Goal: Task Accomplishment & Management: Manage account settings

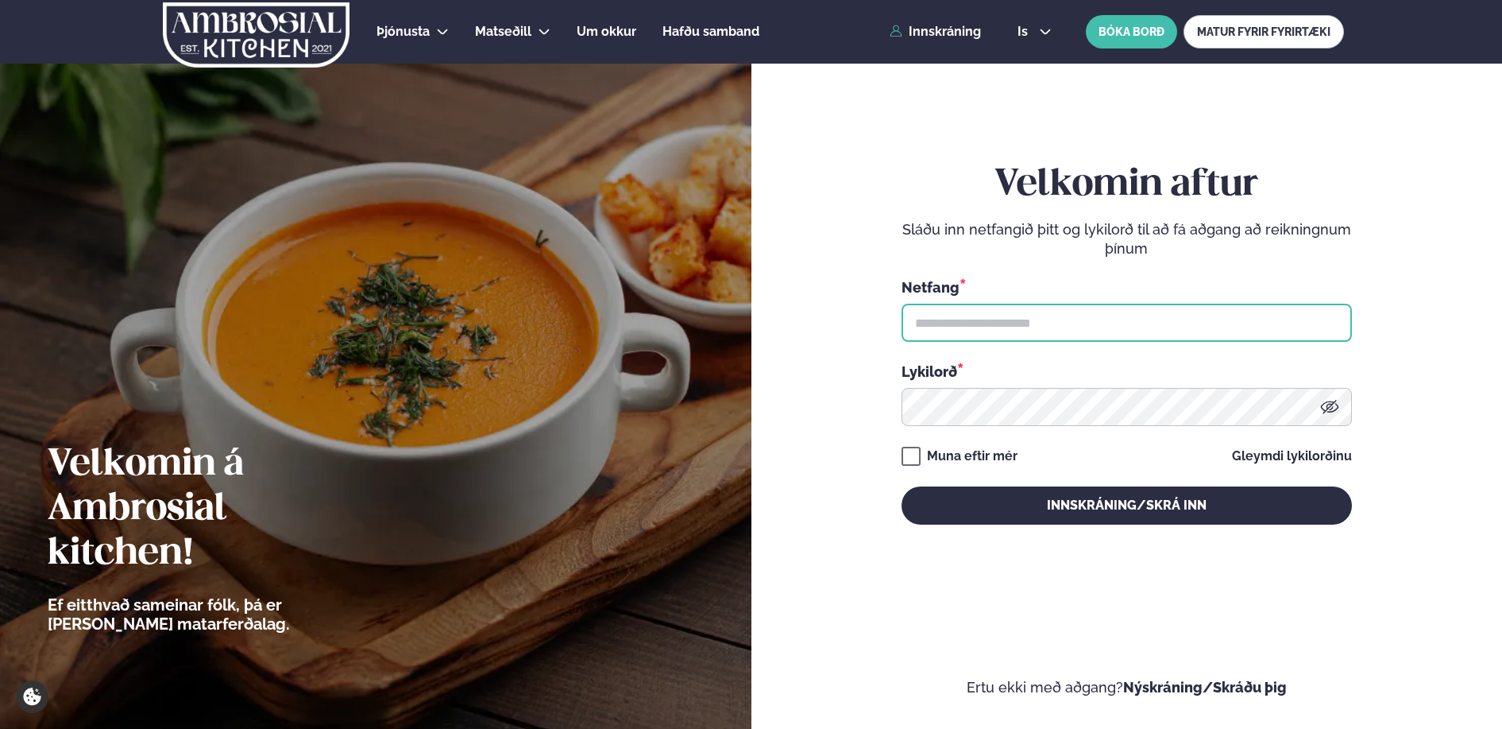
type input "**********"
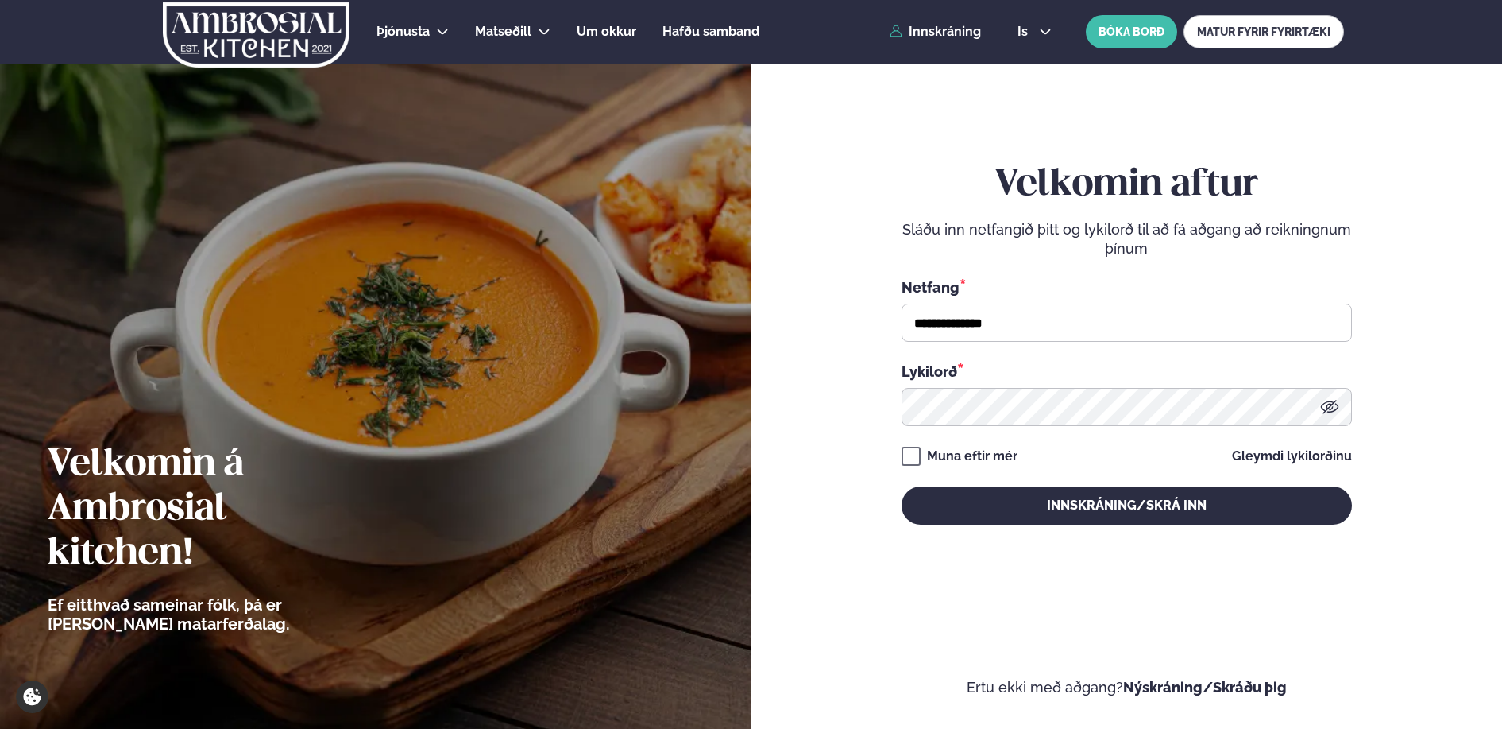
click at [1091, 505] on button "Innskráning/Skrá inn" at bounding box center [1127, 505] width 450 height 38
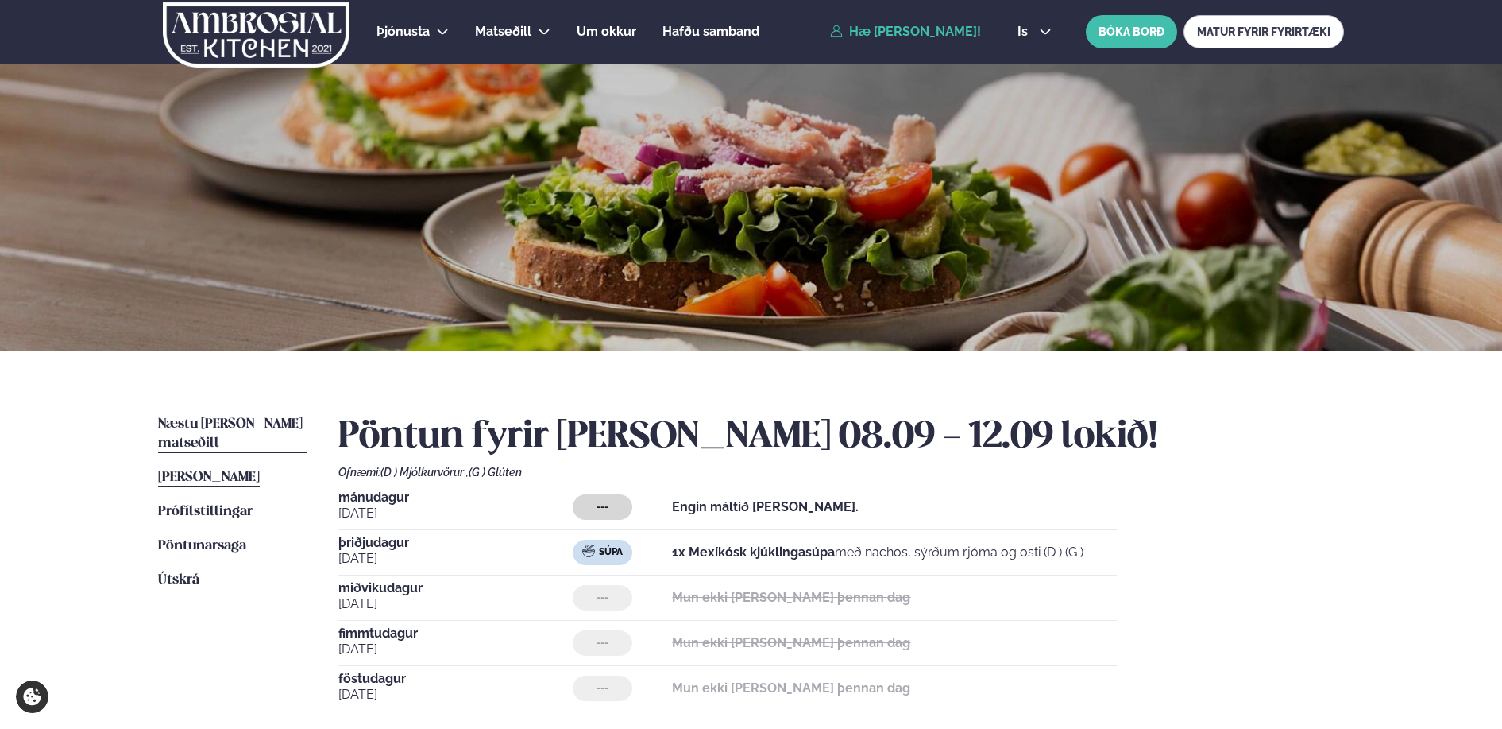
click at [265, 423] on span "Næstu [PERSON_NAME] matseðill" at bounding box center [230, 433] width 145 height 33
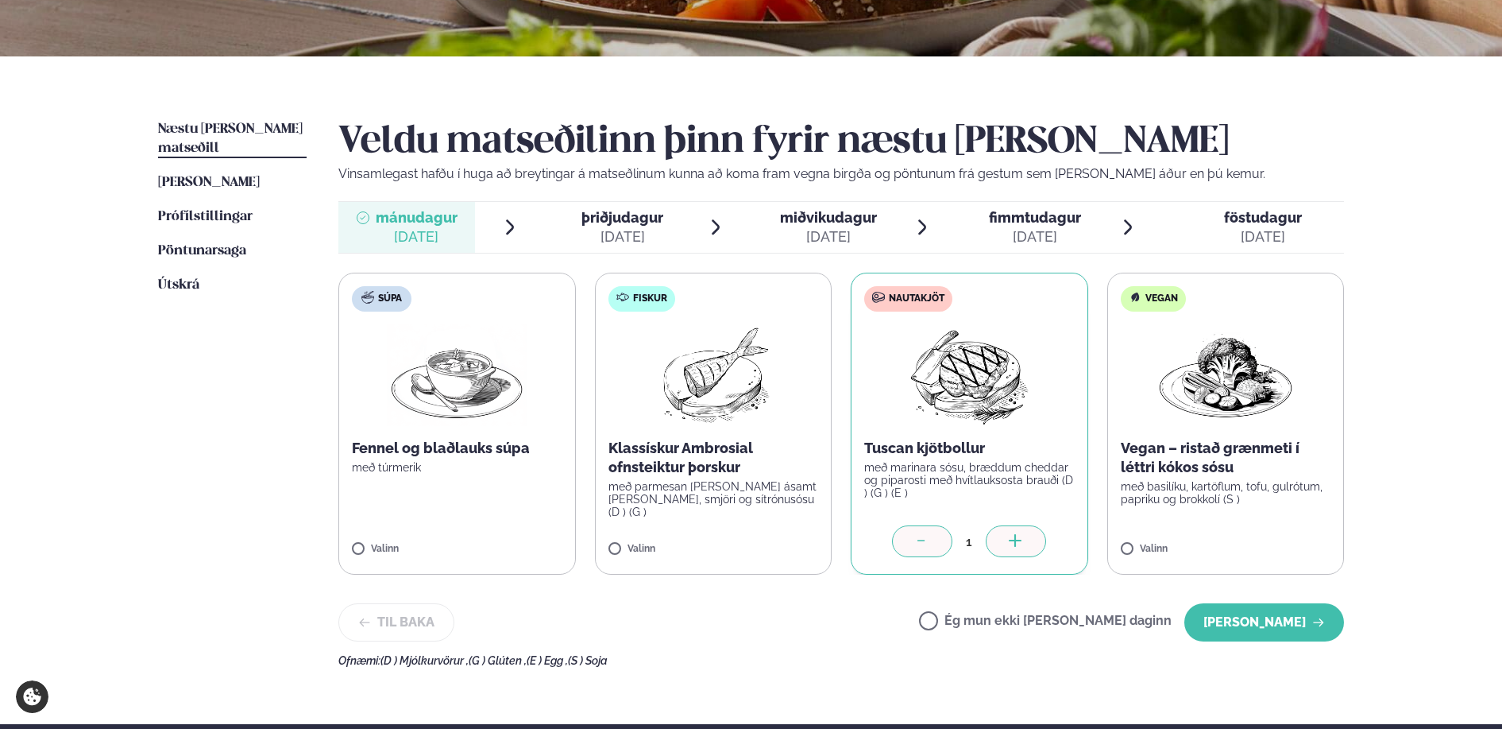
scroll to position [318, 0]
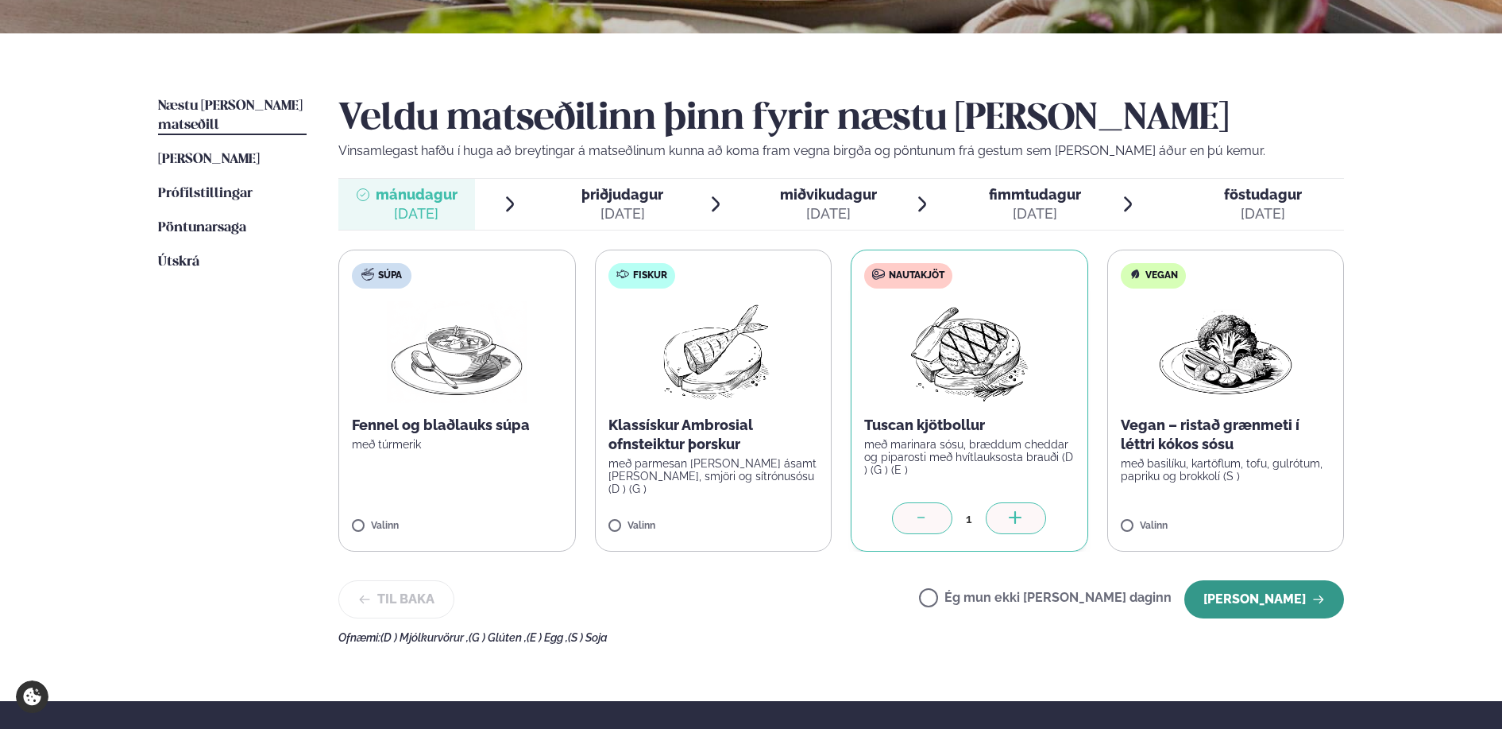
click at [1273, 600] on button "[PERSON_NAME]" at bounding box center [1265, 599] width 160 height 38
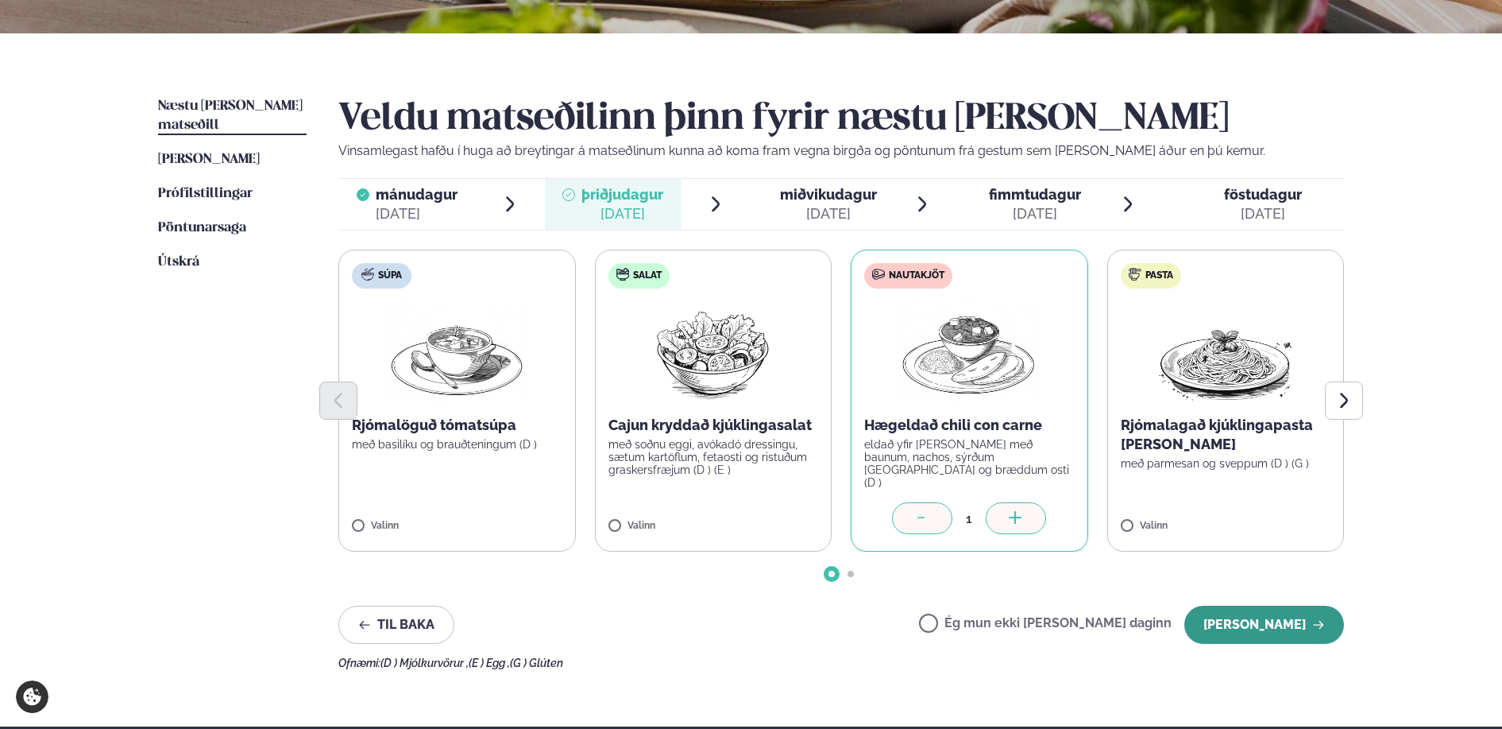
click at [1282, 619] on button "[PERSON_NAME]" at bounding box center [1265, 624] width 160 height 38
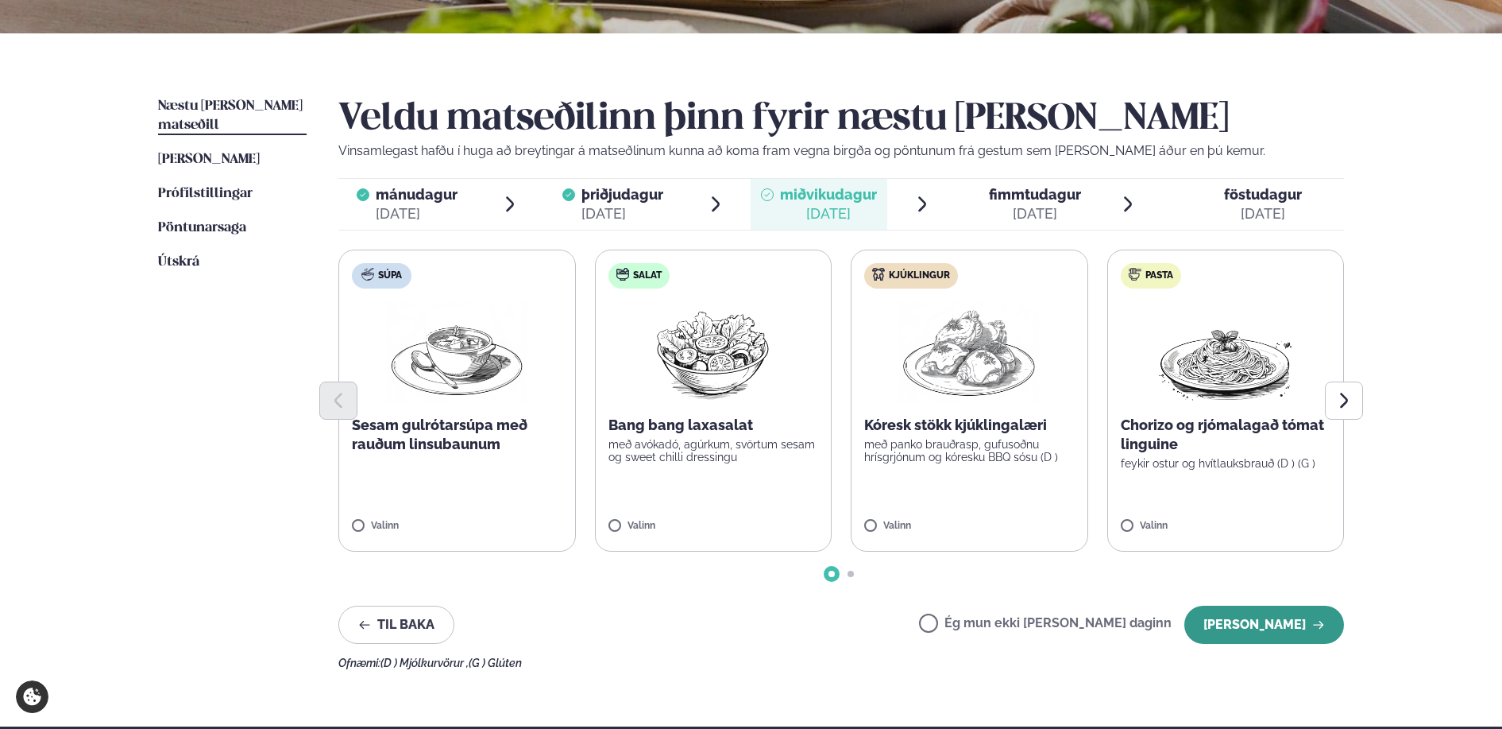
click at [1265, 626] on button "[PERSON_NAME]" at bounding box center [1265, 624] width 160 height 38
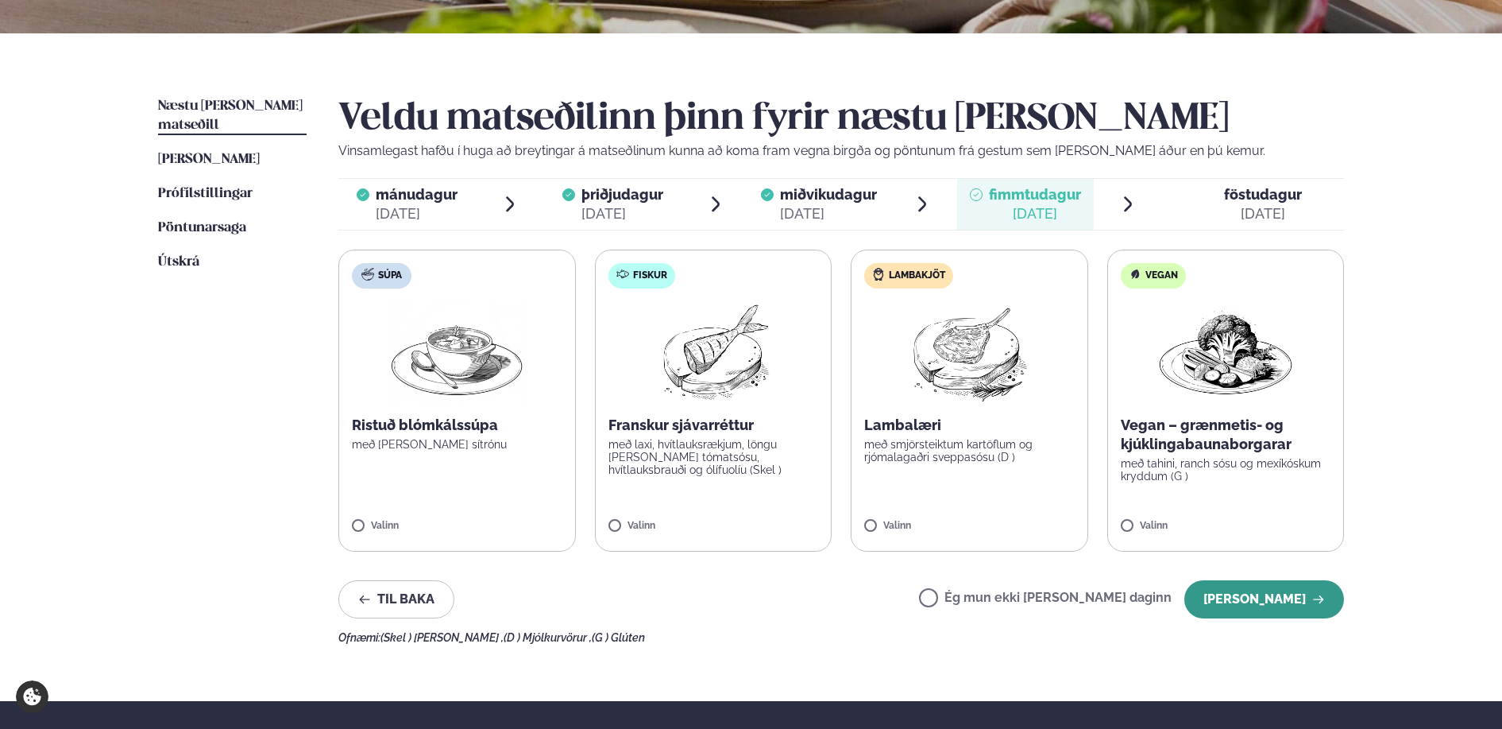
click at [1278, 597] on button "[PERSON_NAME]" at bounding box center [1265, 599] width 160 height 38
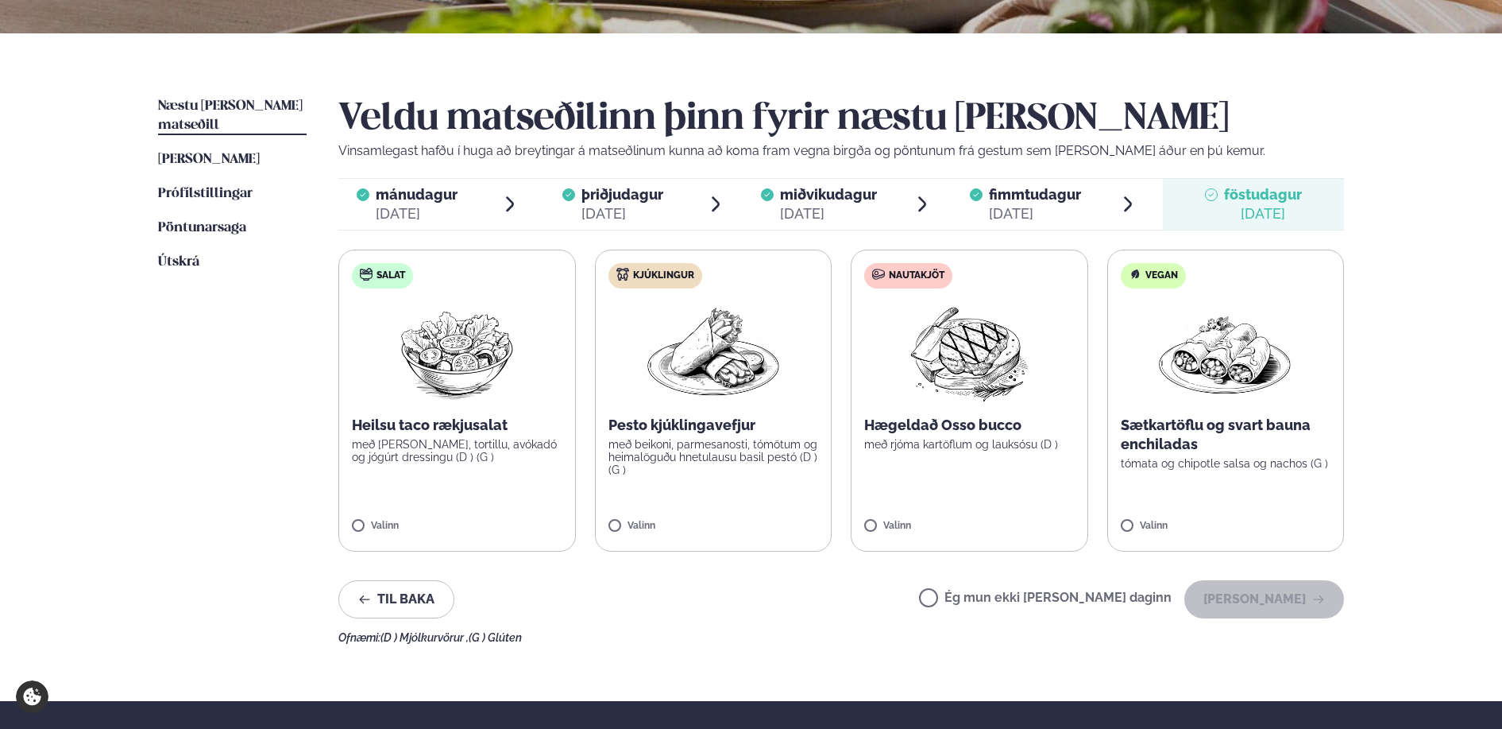
click at [991, 600] on label "Ég mun ekki [PERSON_NAME] daginn" at bounding box center [1045, 599] width 253 height 17
click at [1248, 597] on button "[PERSON_NAME]" at bounding box center [1265, 599] width 160 height 38
